Goal: Transaction & Acquisition: Purchase product/service

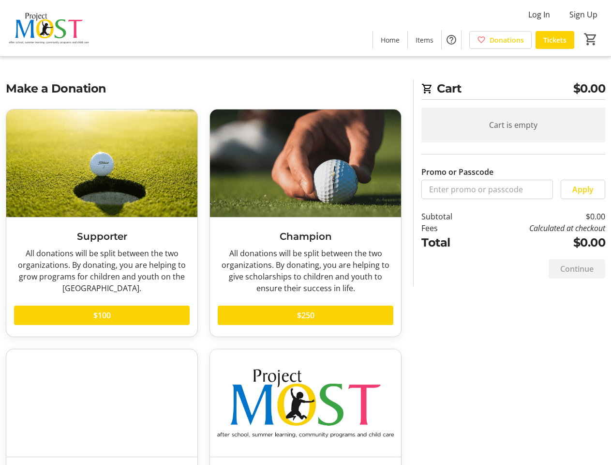
click at [305, 232] on h3 "Champion" at bounding box center [306, 236] width 176 height 15
click at [49, 28] on img at bounding box center [49, 28] width 86 height 48
click at [539, 15] on html "Log In Sign Up Home Items Donations Tickets 0 Home Items Donations Tickets Cart…" at bounding box center [305, 303] width 611 height 607
